Goal: Task Accomplishment & Management: Manage account settings

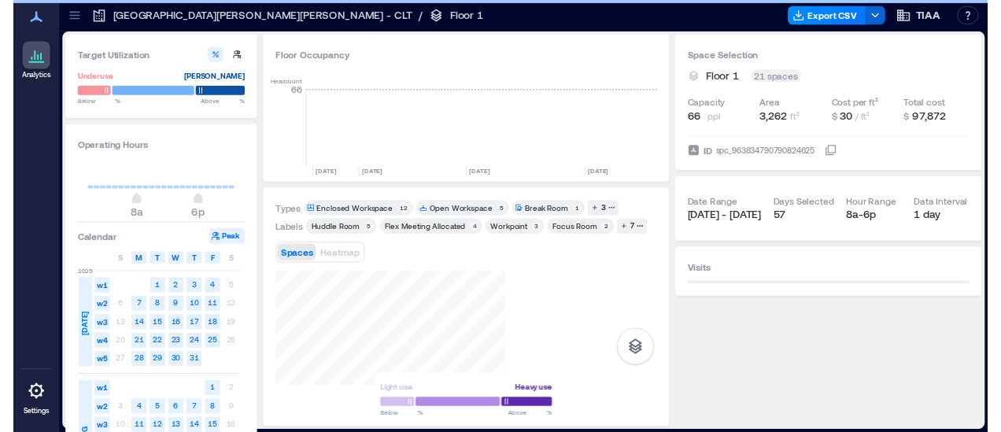
scroll to position [0, 3475]
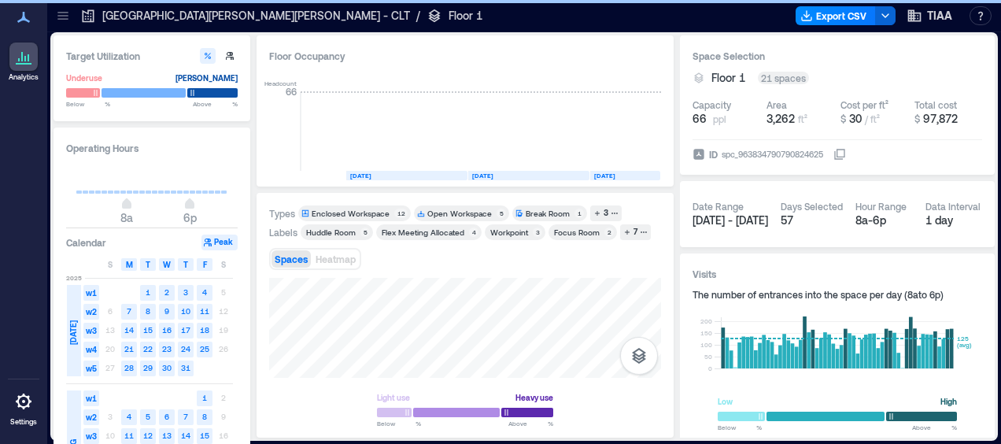
click at [179, 16] on p "[GEOGRAPHIC_DATA][PERSON_NAME][PERSON_NAME] - CLT" at bounding box center [256, 16] width 308 height 16
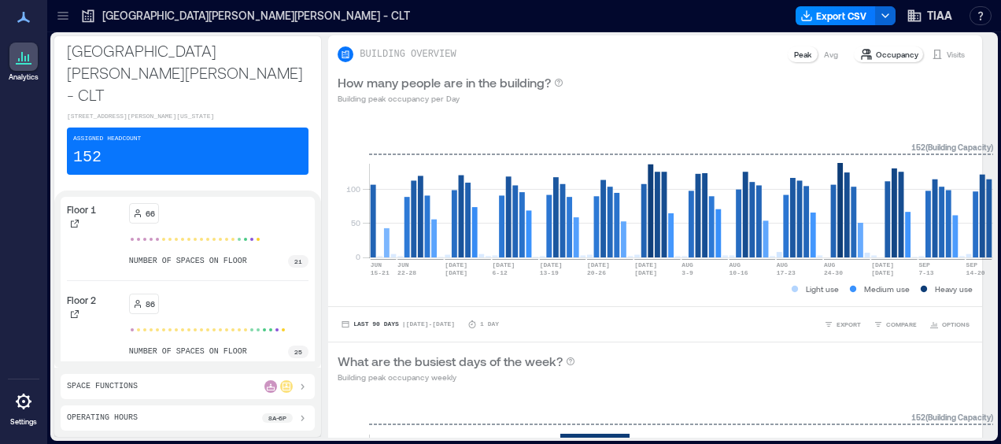
click at [17, 405] on icon at bounding box center [23, 401] width 19 height 19
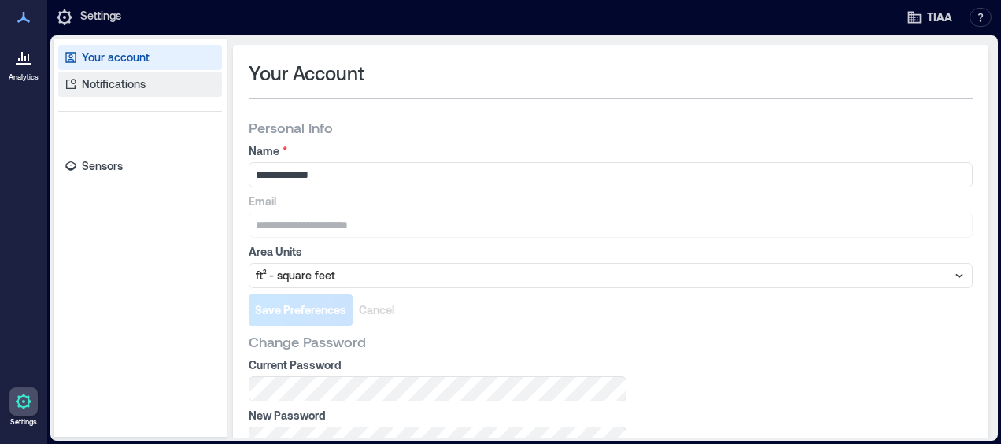
click at [154, 87] on link "Notifications" at bounding box center [140, 84] width 164 height 25
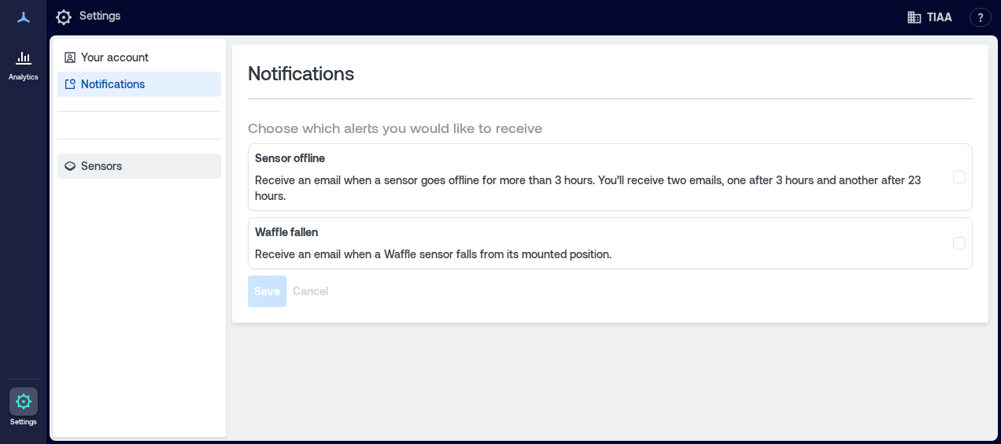
click at [116, 168] on p "Sensors" at bounding box center [101, 166] width 41 height 16
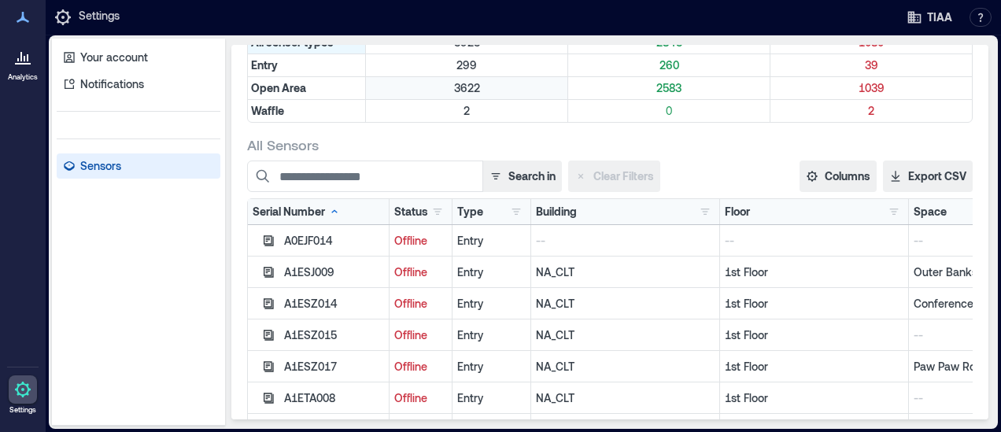
scroll to position [132, 0]
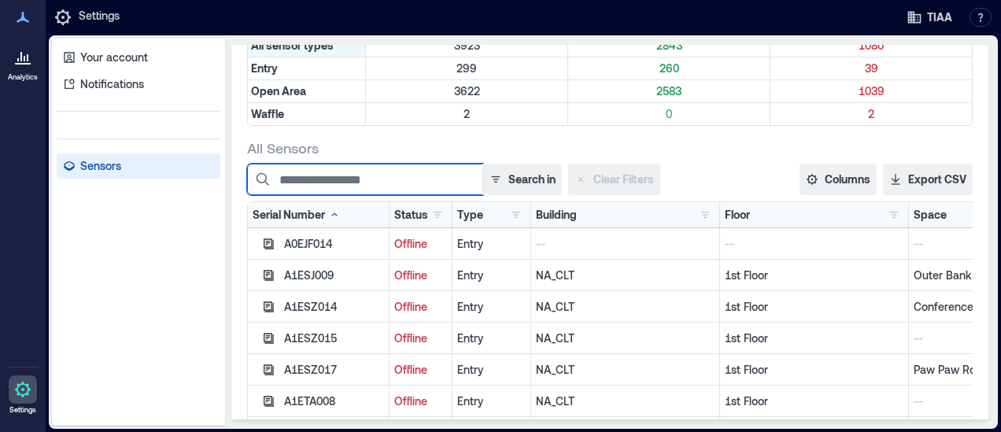
click at [405, 178] on input at bounding box center [365, 179] width 236 height 31
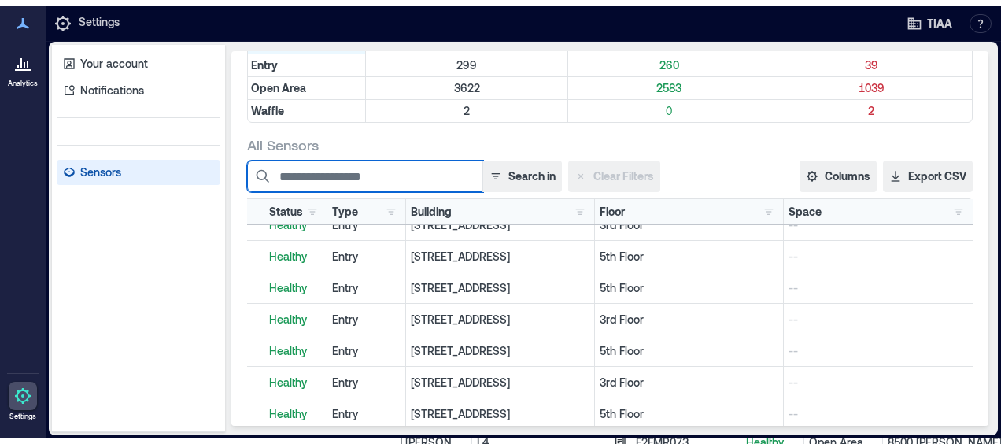
scroll to position [94, 0]
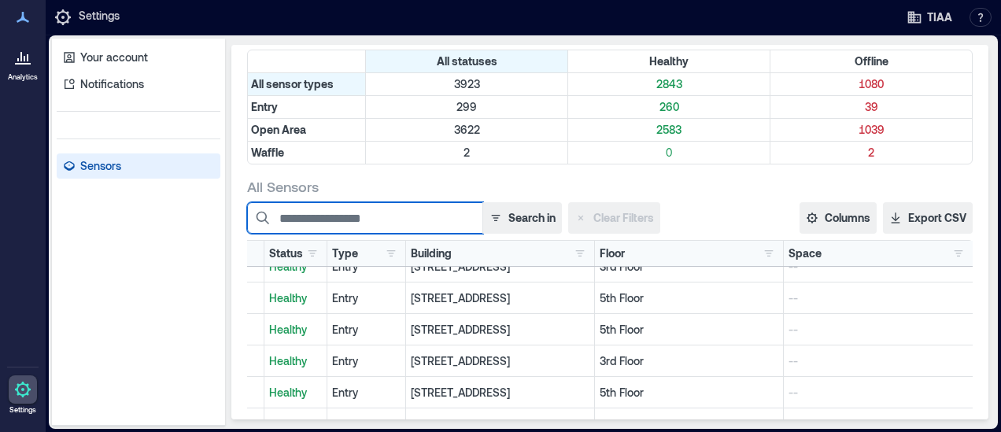
click at [401, 209] on input at bounding box center [365, 217] width 236 height 31
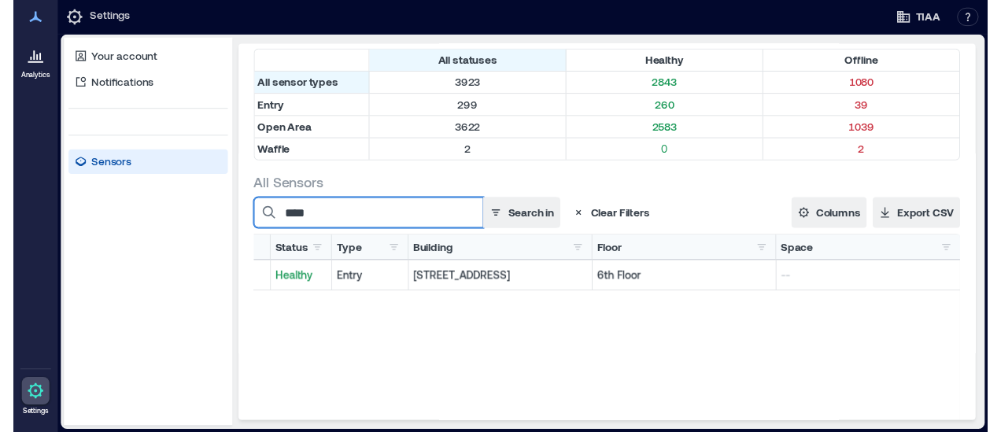
scroll to position [0, 0]
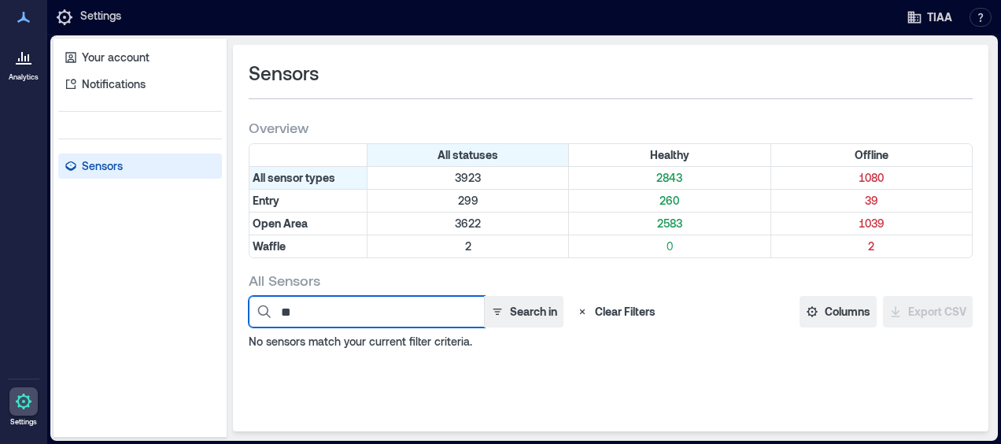
type input "*"
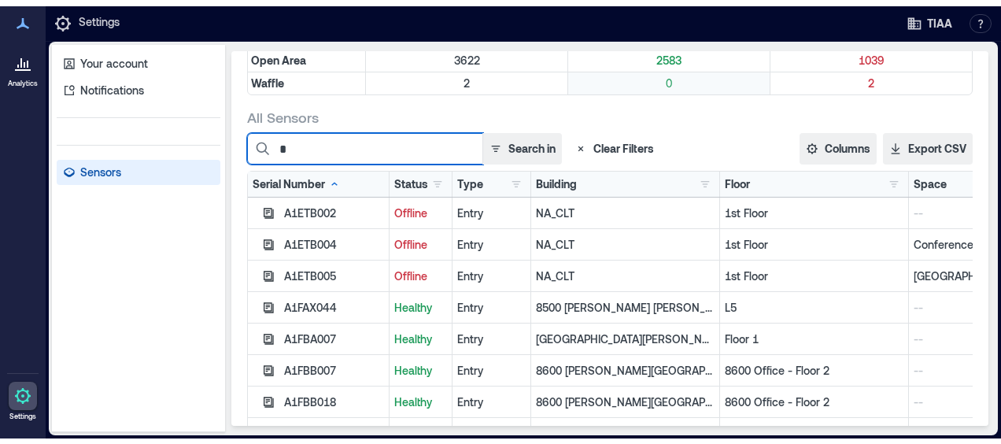
scroll to position [188, 0]
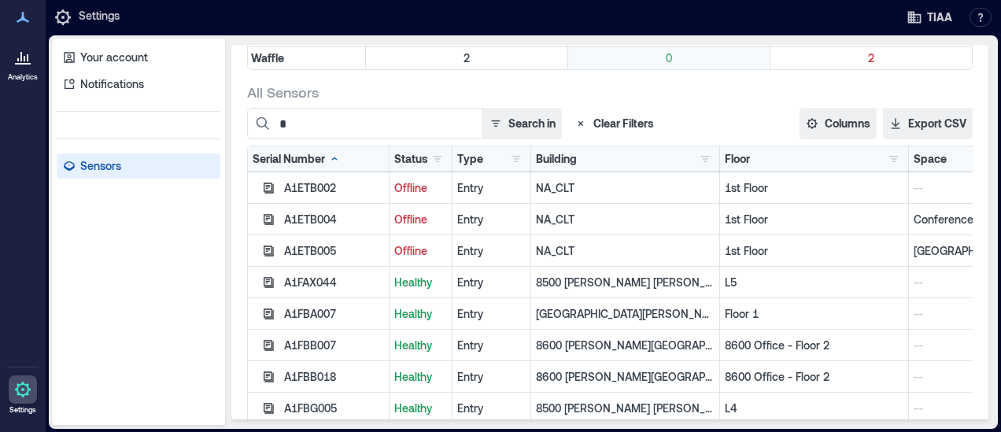
click at [667, 248] on p "NA_CLT" at bounding box center [625, 251] width 179 height 16
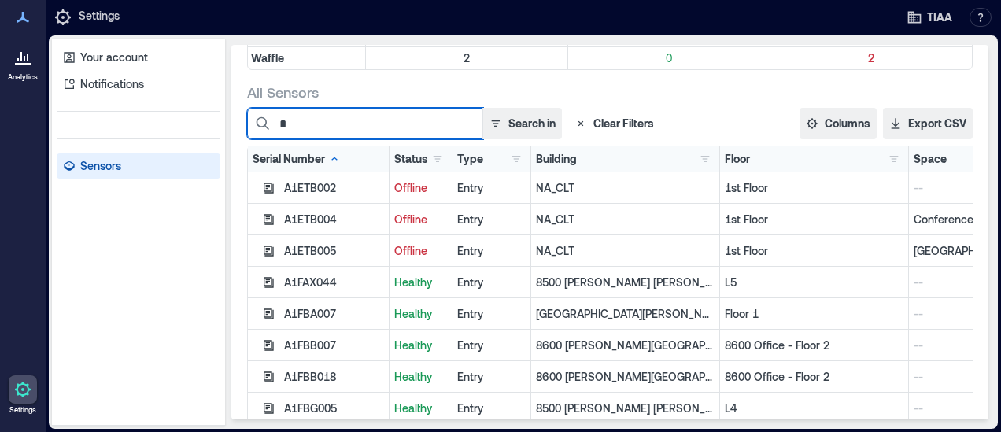
click at [310, 119] on input "*" at bounding box center [365, 123] width 236 height 31
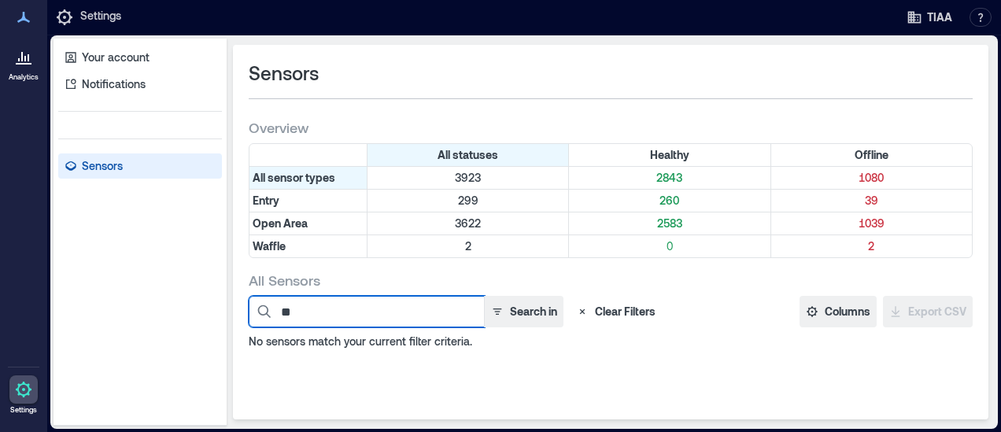
scroll to position [0, 0]
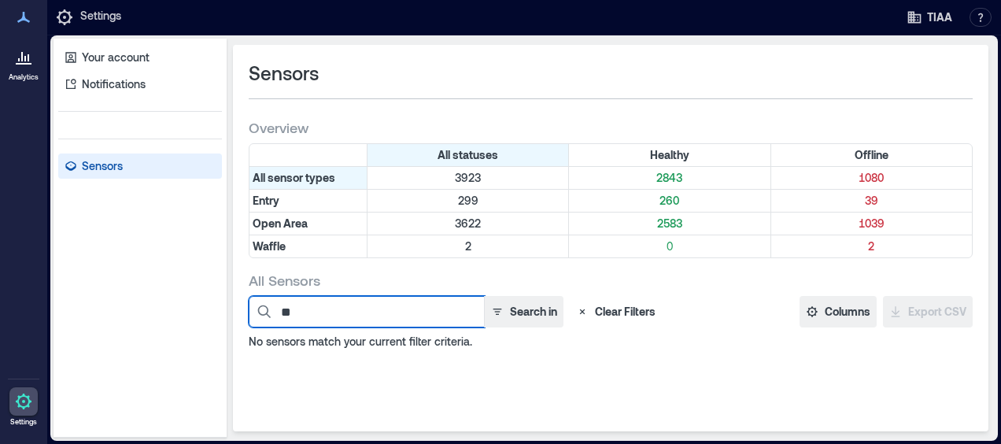
type input "*"
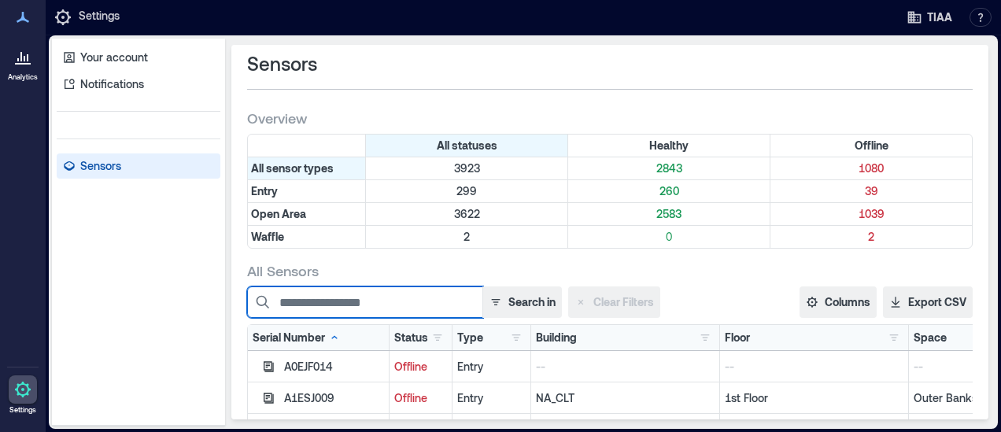
scroll to position [6, 0]
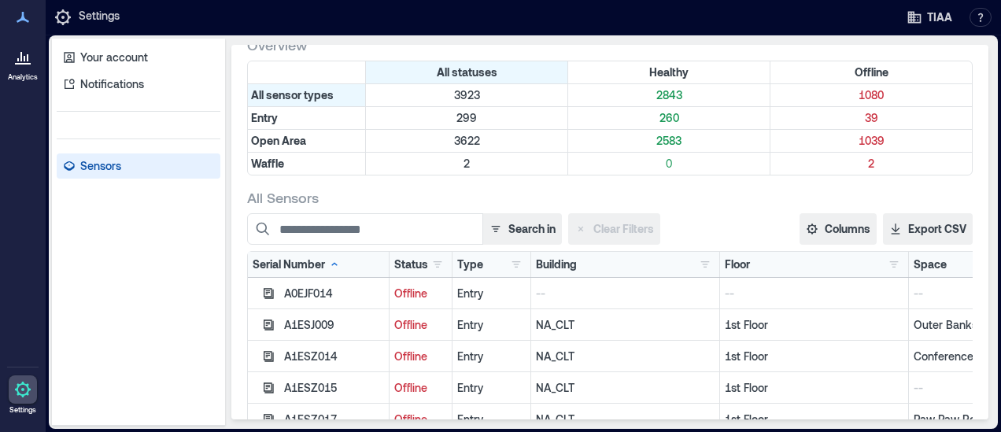
scroll to position [94, 0]
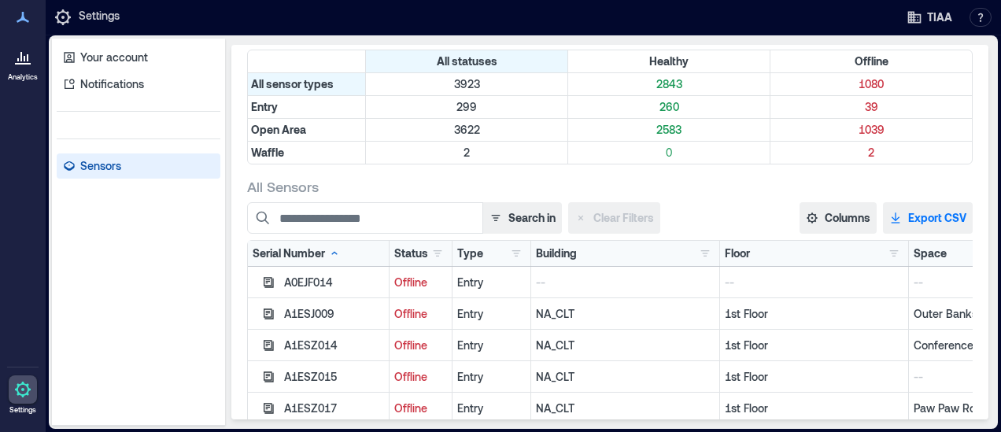
click at [897, 212] on icon "button" at bounding box center [895, 218] width 13 height 13
click at [151, 356] on div "Your account Notifications Sensors" at bounding box center [138, 232] width 173 height 387
click at [20, 13] on icon at bounding box center [22, 17] width 19 height 19
click at [922, 13] on icon "button" at bounding box center [915, 17] width 16 height 16
